Goal: Task Accomplishment & Management: Complete application form

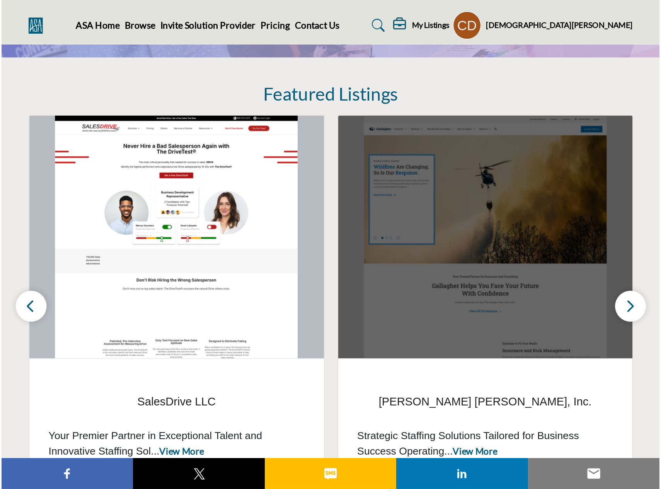
scroll to position [155, 0]
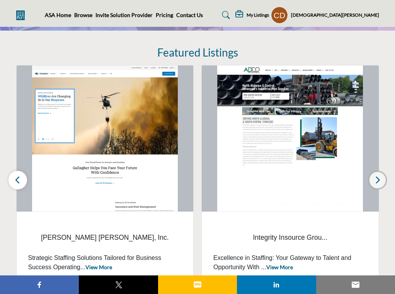
click at [375, 175] on icon "button" at bounding box center [378, 180] width 6 height 10
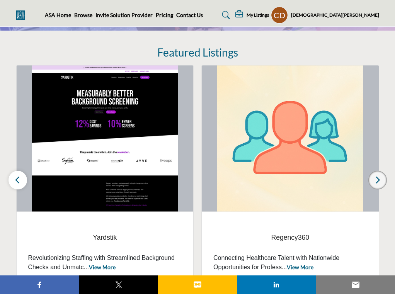
click at [375, 175] on icon "button" at bounding box center [378, 180] width 6 height 10
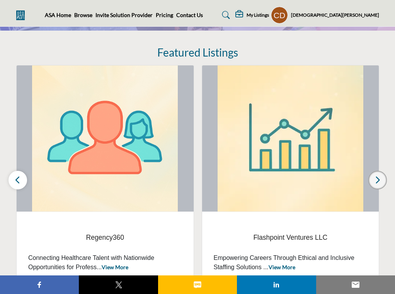
click at [375, 175] on icon "button" at bounding box center [378, 180] width 6 height 10
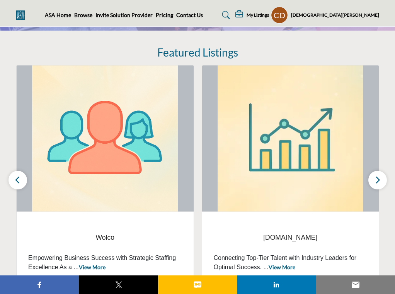
click at [275, 50] on div "Featured Listings eb3.work View More View More" at bounding box center [197, 166] width 363 height 241
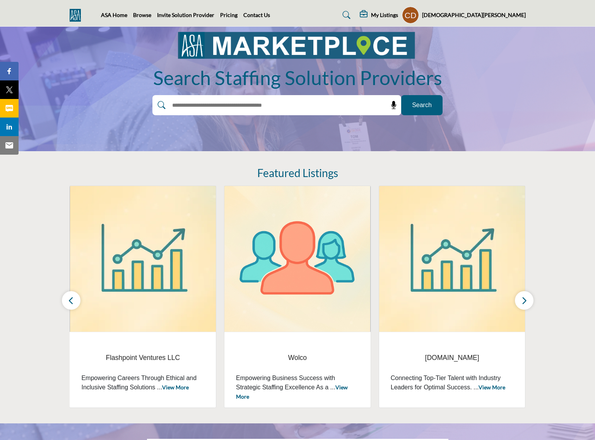
scroll to position [0, 0]
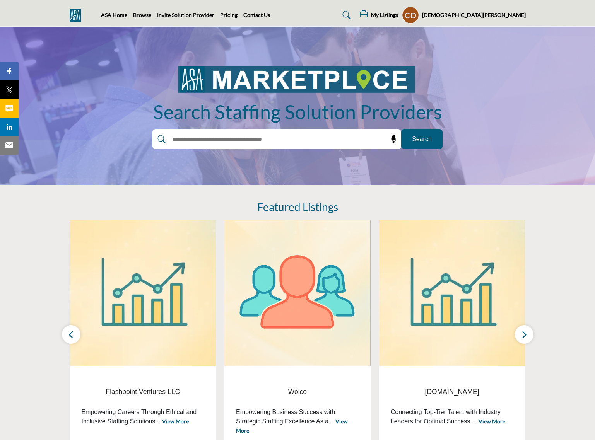
click at [395, 12] on h5 "[DEMOGRAPHIC_DATA][PERSON_NAME]" at bounding box center [474, 15] width 104 height 8
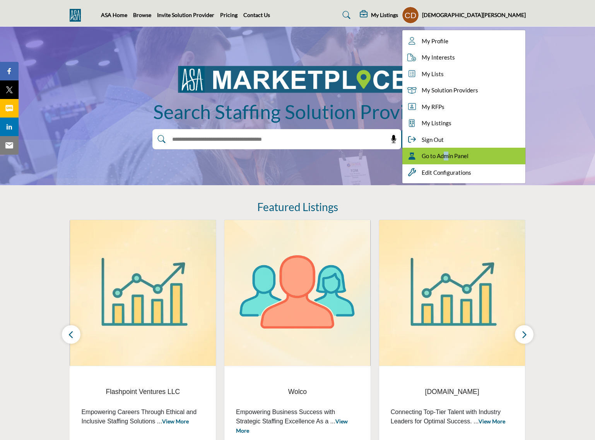
click at [395, 153] on div "Go to Admin Panel" at bounding box center [463, 156] width 123 height 17
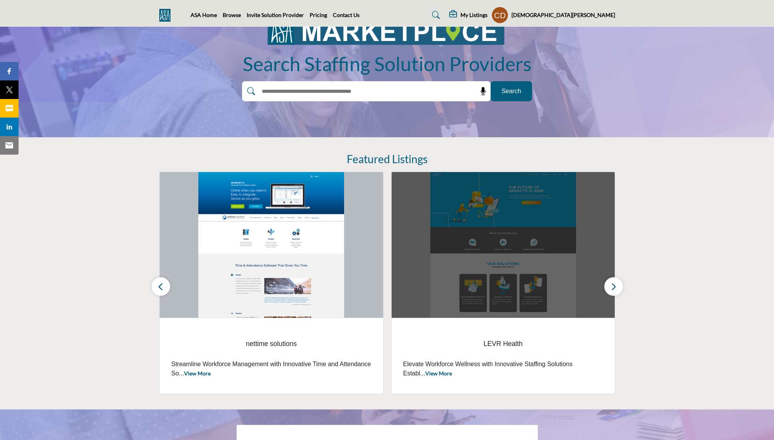
scroll to position [116, 0]
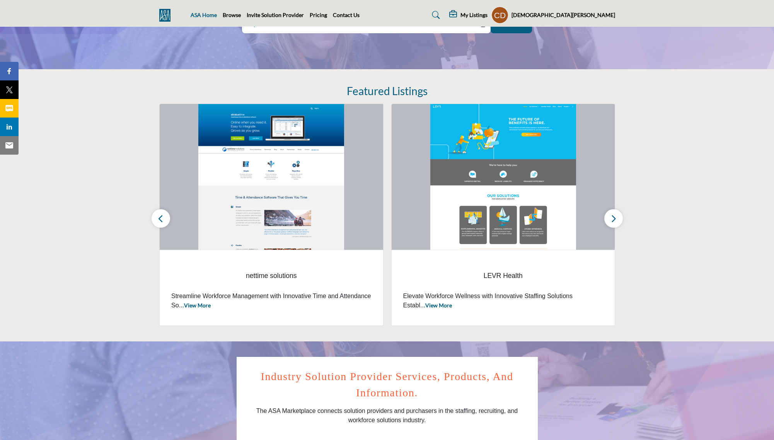
click at [212, 16] on link "ASA Home" at bounding box center [204, 15] width 26 height 7
click at [237, 17] on link "Browse" at bounding box center [232, 15] width 18 height 7
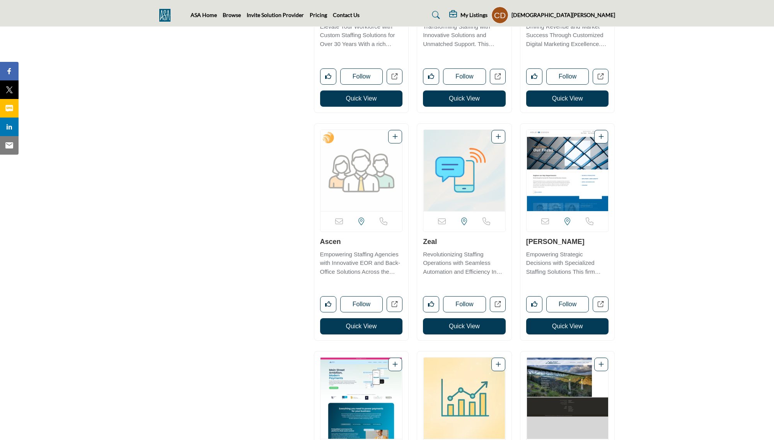
scroll to position [5222, 0]
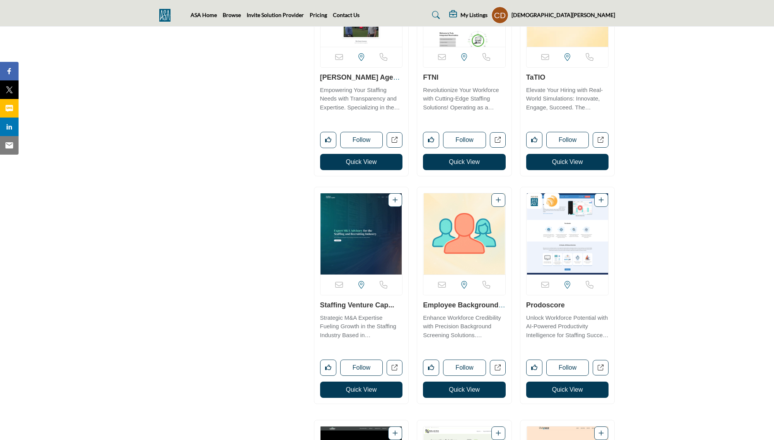
drag, startPoint x: 671, startPoint y: 236, endPoint x: 697, endPoint y: 174, distance: 67.5
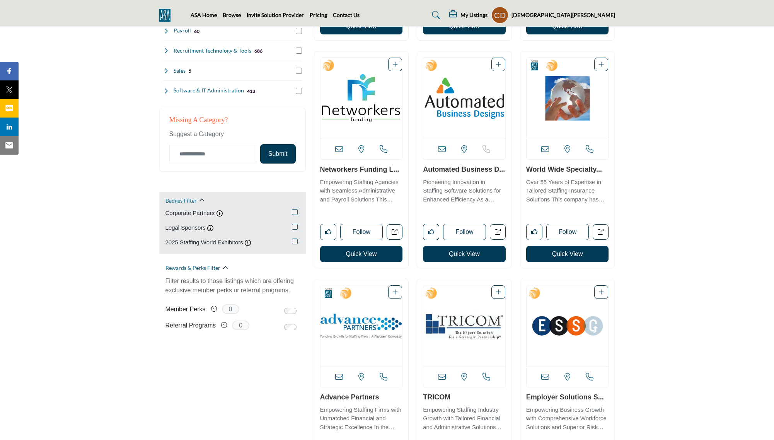
scroll to position [387, 0]
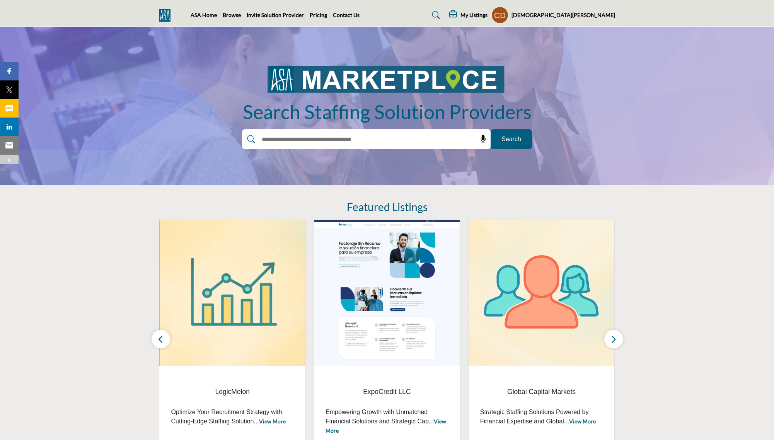
click at [8, 160] on img at bounding box center [9, 160] width 6 height 6
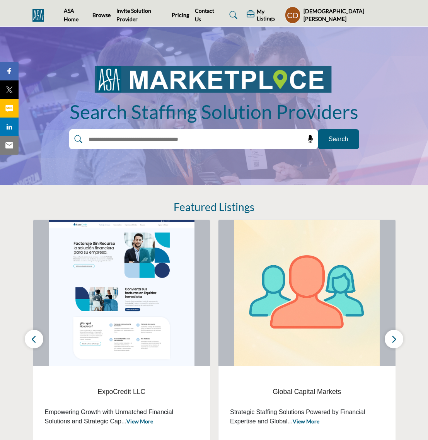
drag, startPoint x: 78, startPoint y: 13, endPoint x: 426, endPoint y: 20, distance: 348.6
click at [426, 20] on nav "ASA Home Browse Invite Solution Provider Pricing Contact Us" at bounding box center [214, 15] width 428 height 22
drag, startPoint x: 364, startPoint y: 10, endPoint x: 254, endPoint y: 9, distance: 110.2
click at [254, 9] on div "My Listings My Listings No listings found!" at bounding box center [307, 15] width 178 height 17
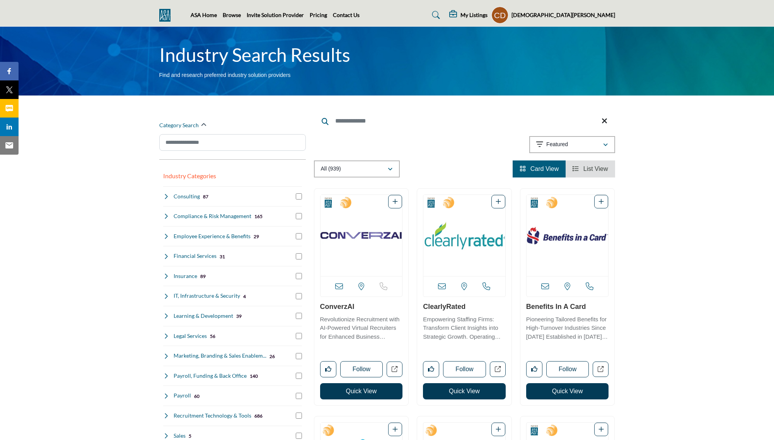
scroll to position [103, 0]
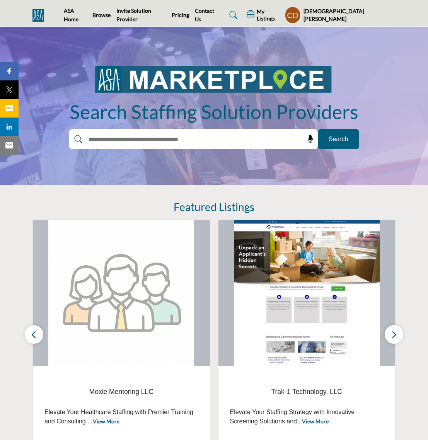
click at [379, 12] on h5 "[DEMOGRAPHIC_DATA][PERSON_NAME]" at bounding box center [350, 14] width 92 height 15
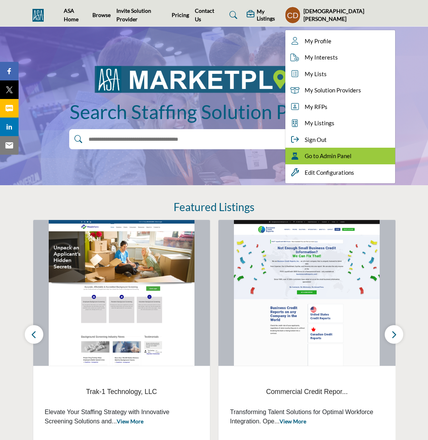
click at [352, 160] on span "Go to Admin Panel" at bounding box center [328, 156] width 47 height 9
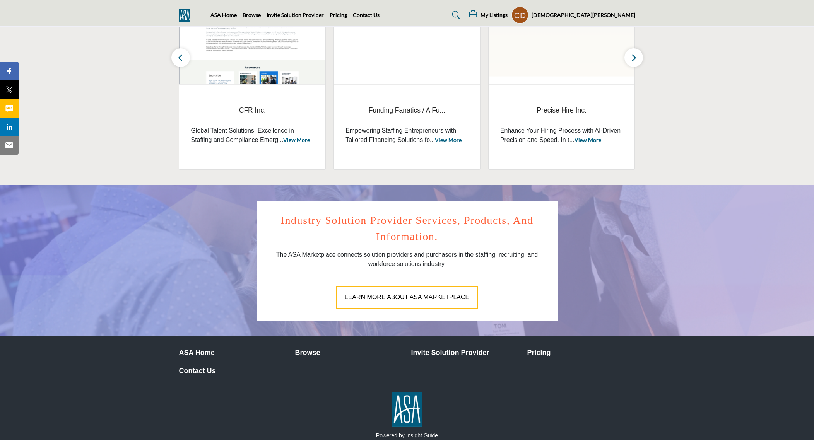
scroll to position [309, 0]
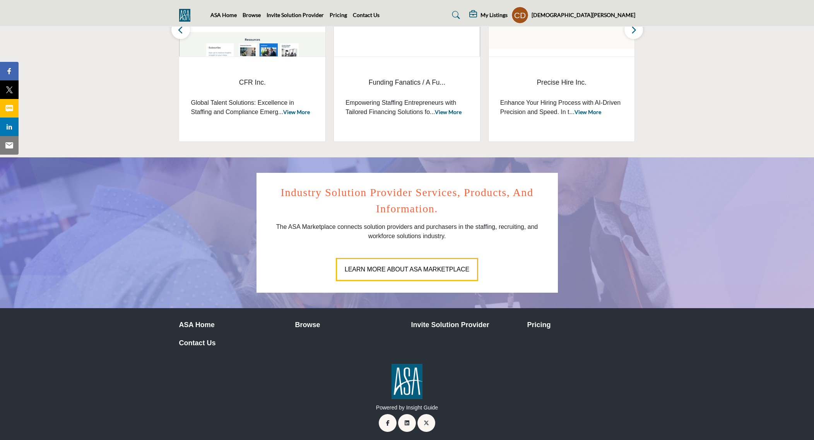
drag, startPoint x: 415, startPoint y: 261, endPoint x: 722, endPoint y: 90, distance: 350.8
click at [722, 90] on section "Featured Premium Listings [PERSON_NAME] LLC, S... View More Citizens Bank ‹" at bounding box center [407, 17] width 814 height 282
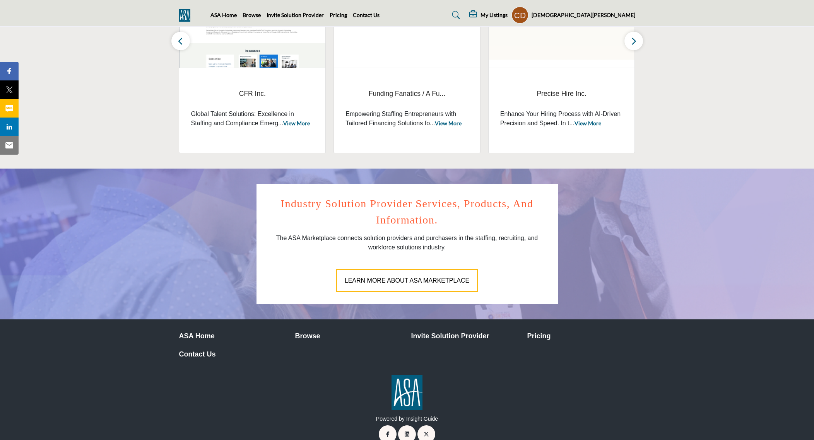
scroll to position [312, 0]
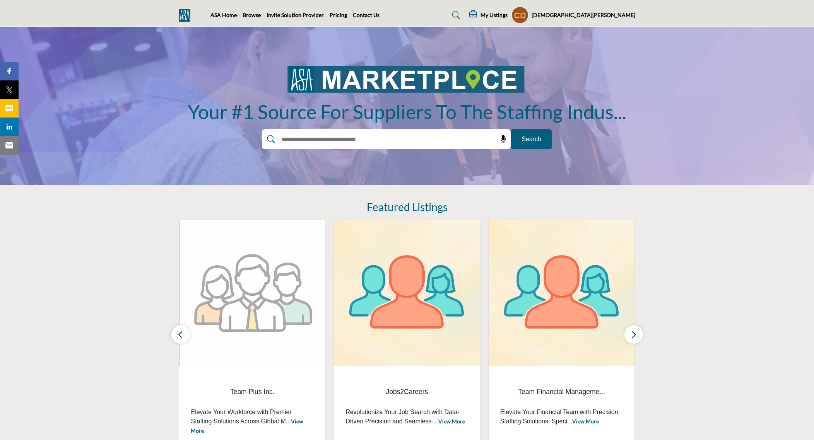
click at [536, 138] on span "Search" at bounding box center [531, 139] width 20 height 9
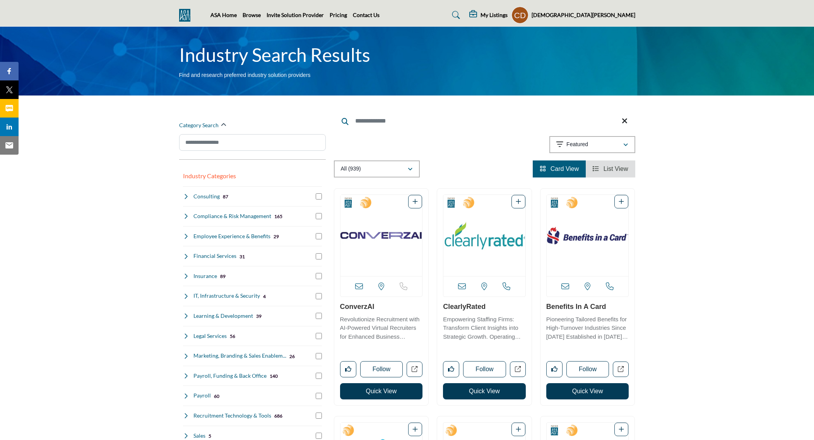
click at [185, 15] on img at bounding box center [186, 15] width 15 height 13
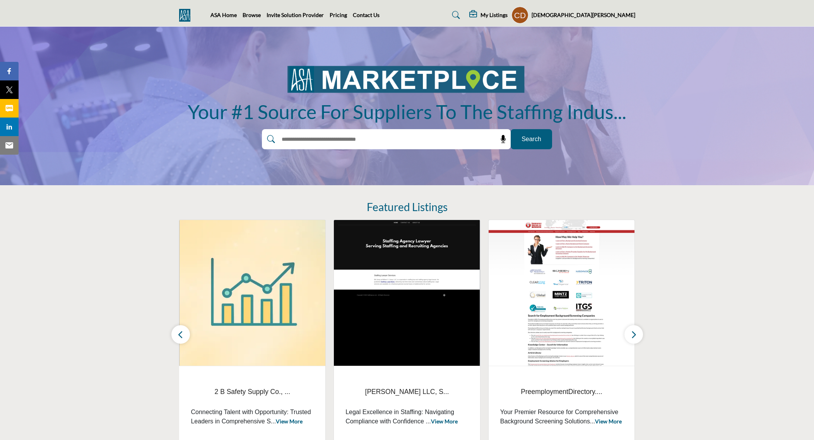
drag, startPoint x: 223, startPoint y: 17, endPoint x: 147, endPoint y: 9, distance: 76.9
click at [147, 9] on nav "ASA Home Browse Invite Solution Provider Pricing Contact Us" at bounding box center [407, 15] width 814 height 22
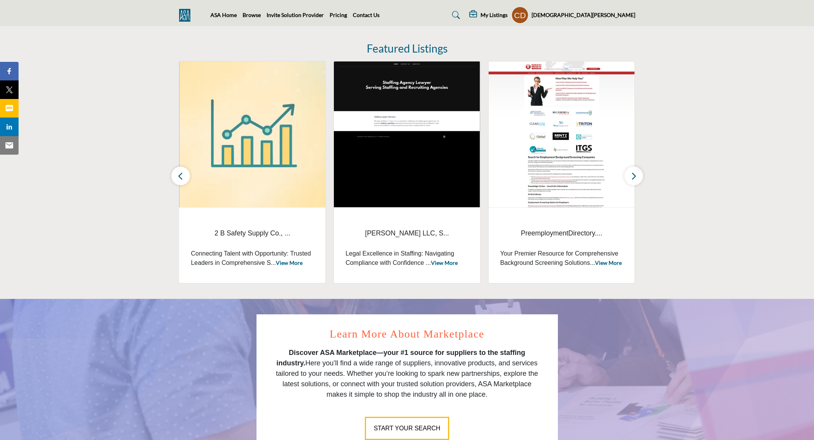
scroll to position [271, 0]
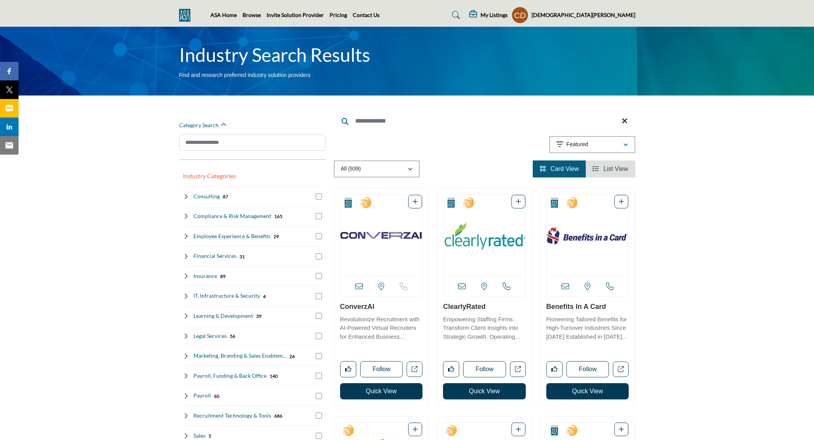
drag, startPoint x: 308, startPoint y: 2, endPoint x: 111, endPoint y: 166, distance: 256.7
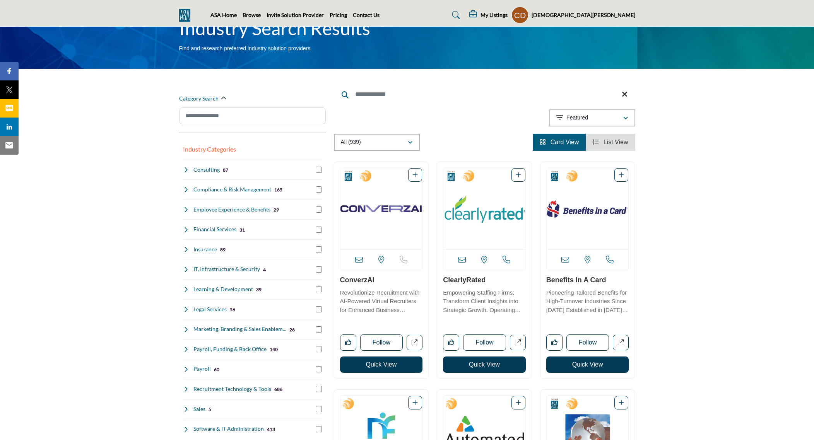
scroll to position [39, 0]
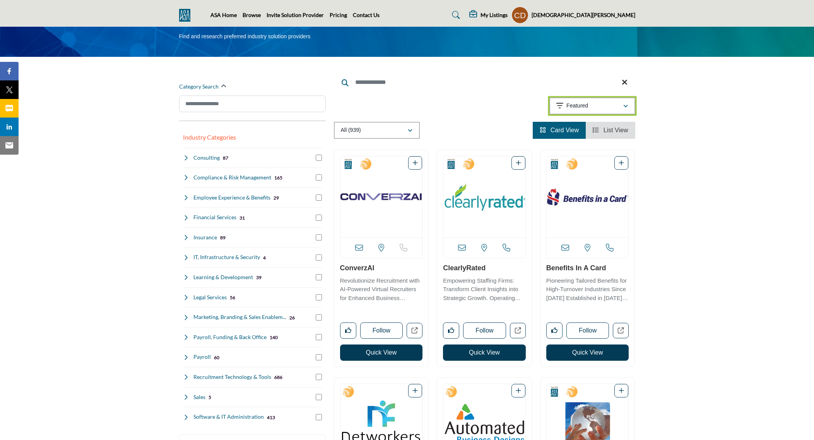
click at [625, 109] on icon "button" at bounding box center [625, 106] width 5 height 5
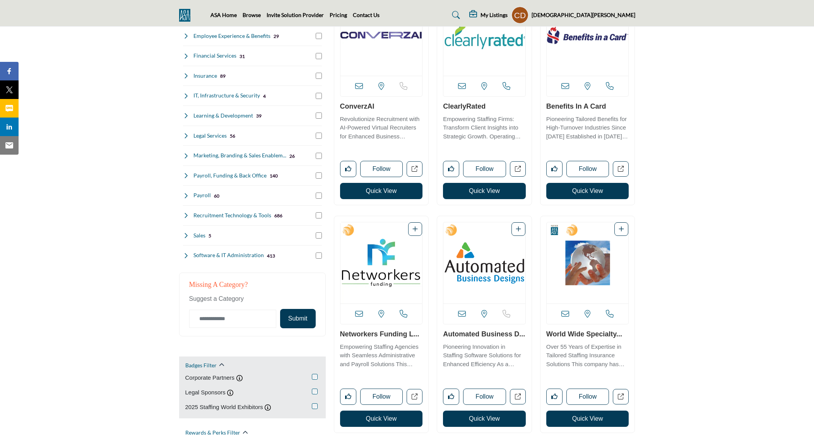
scroll to position [0, 0]
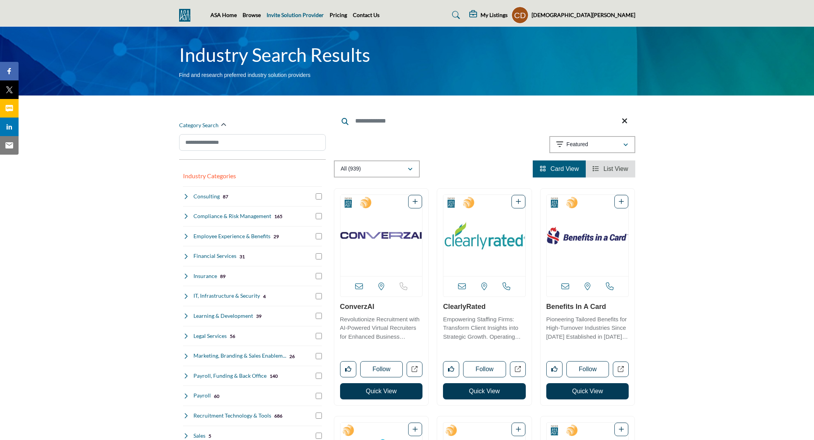
click at [288, 13] on link "Invite Solution Provider" at bounding box center [294, 15] width 57 height 7
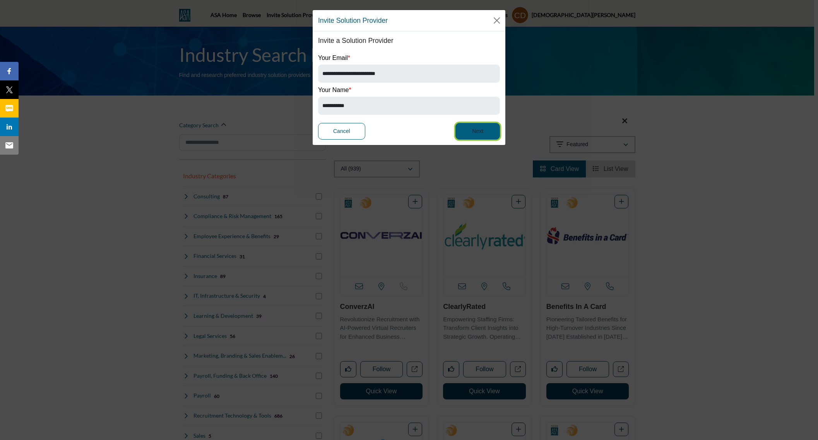
click at [475, 128] on button "Next" at bounding box center [477, 131] width 44 height 17
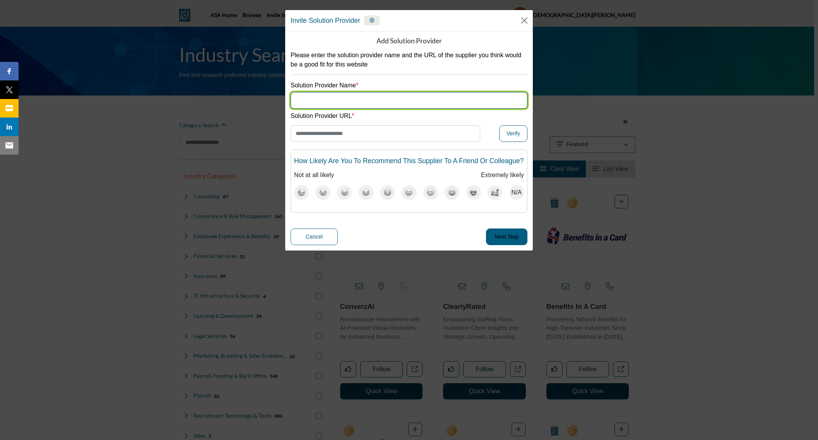
click at [427, 102] on input "Supplier Name" at bounding box center [408, 100] width 237 height 17
type input "****"
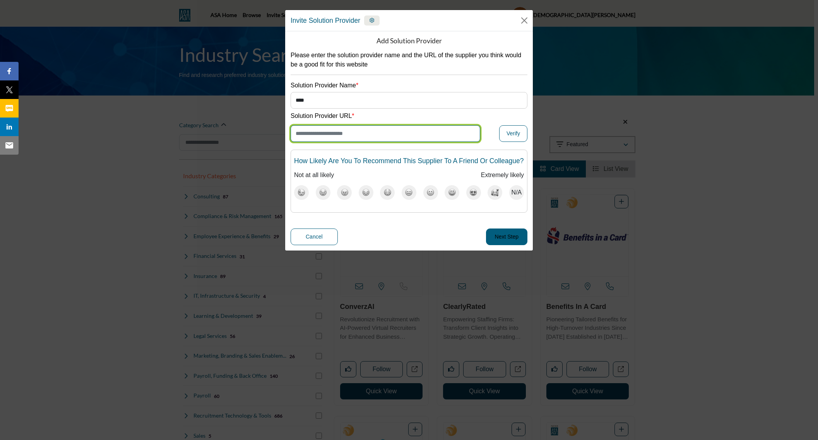
click at [408, 131] on input "Enter Website URL" at bounding box center [385, 133] width 190 height 17
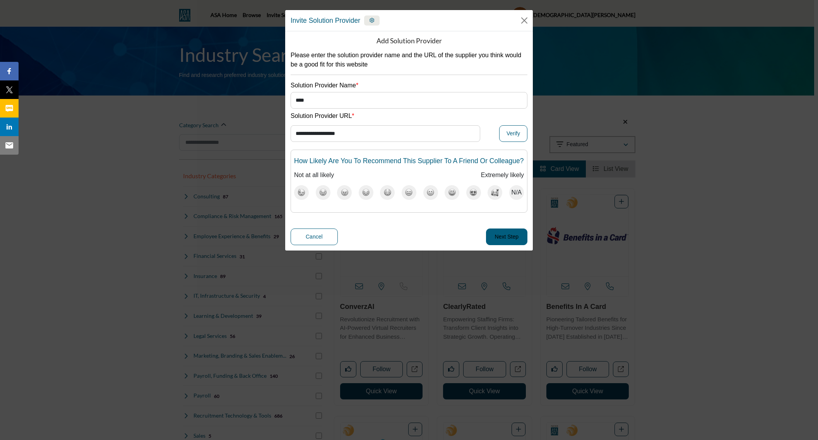
click at [491, 192] on img at bounding box center [495, 193] width 8 height 8
click at [513, 191] on span "N/A" at bounding box center [516, 192] width 10 height 9
click at [513, 234] on button "Next Step" at bounding box center [506, 237] width 41 height 17
type input "**********"
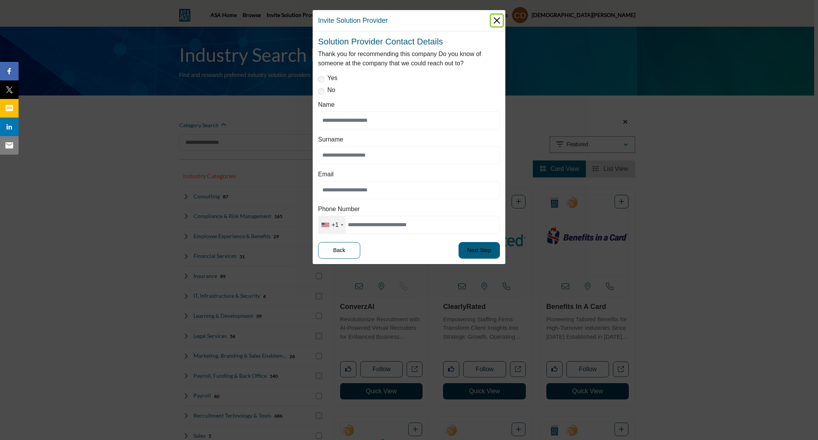
click at [498, 17] on button "Close" at bounding box center [497, 21] width 12 height 12
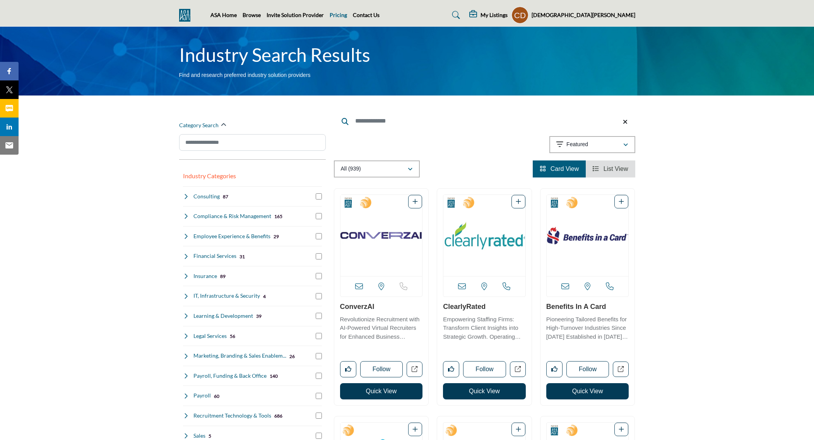
click at [336, 12] on link "Pricing" at bounding box center [338, 15] width 17 height 7
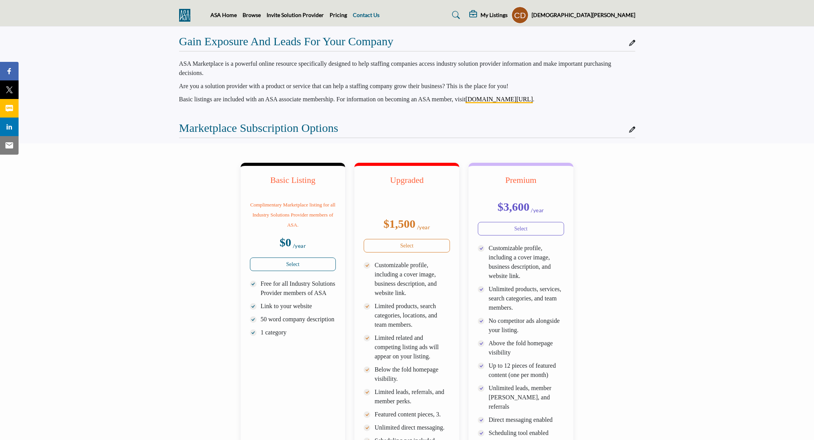
click at [366, 17] on link "Contact Us" at bounding box center [366, 15] width 27 height 7
